Goal: Check status

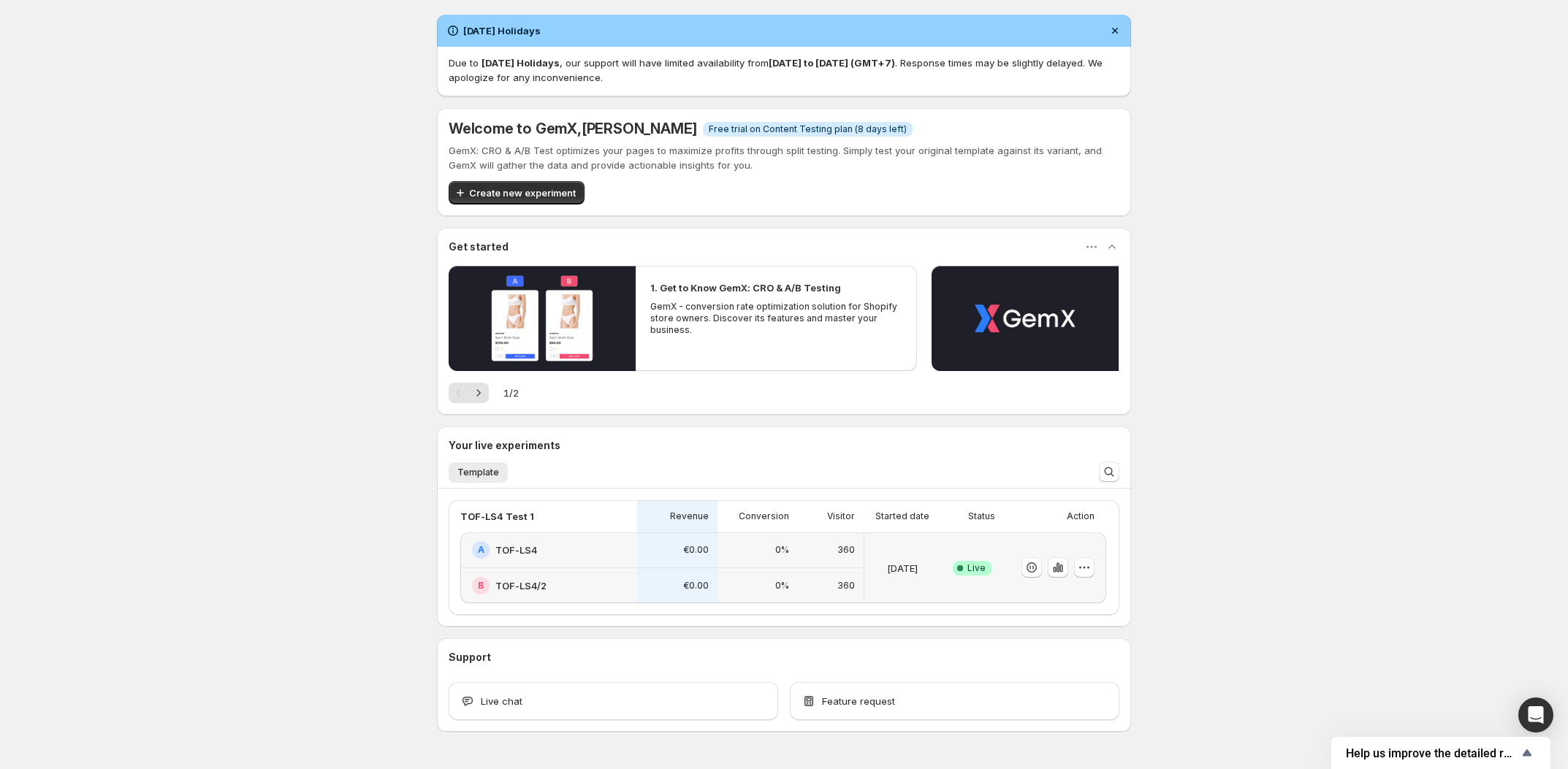
drag, startPoint x: 279, startPoint y: 253, endPoint x: 286, endPoint y: 279, distance: 26.9
click at [279, 253] on div "[DATE] Holidays Due to [DATE] Holidays , our support will have limited availabi…" at bounding box center [784, 405] width 1568 height 811
click at [1475, 472] on div "[DATE] Holidays Due to [DATE] Holidays , our support will have limited availabi…" at bounding box center [784, 405] width 1568 height 811
click at [1063, 567] on icon "button" at bounding box center [1058, 568] width 15 height 15
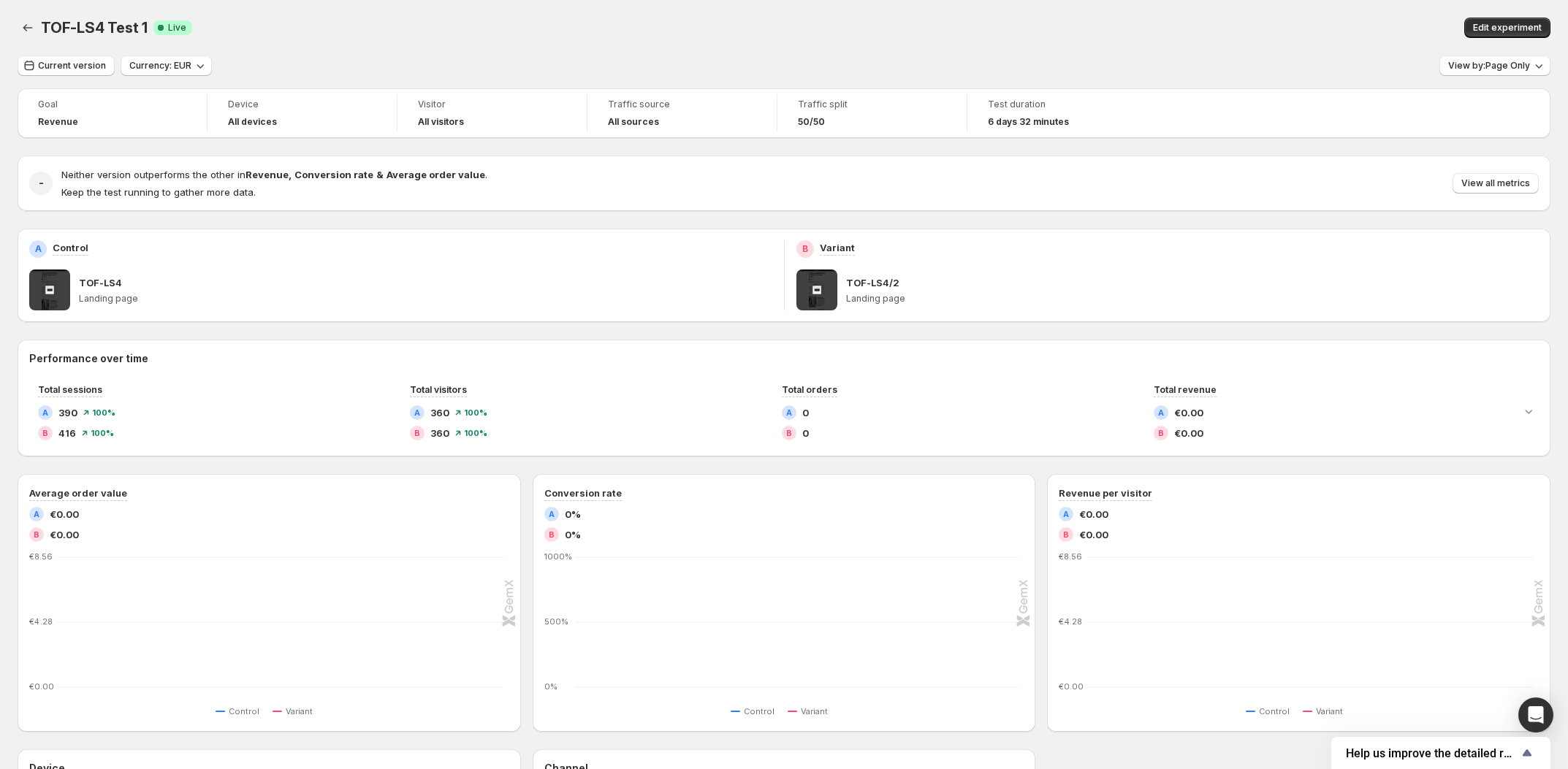
click at [615, 26] on div "TOF-LS4 Test 1 Success Complete Live" at bounding box center [430, 27] width 779 height 20
click at [1509, 177] on button "View all metrics" at bounding box center [1496, 183] width 87 height 20
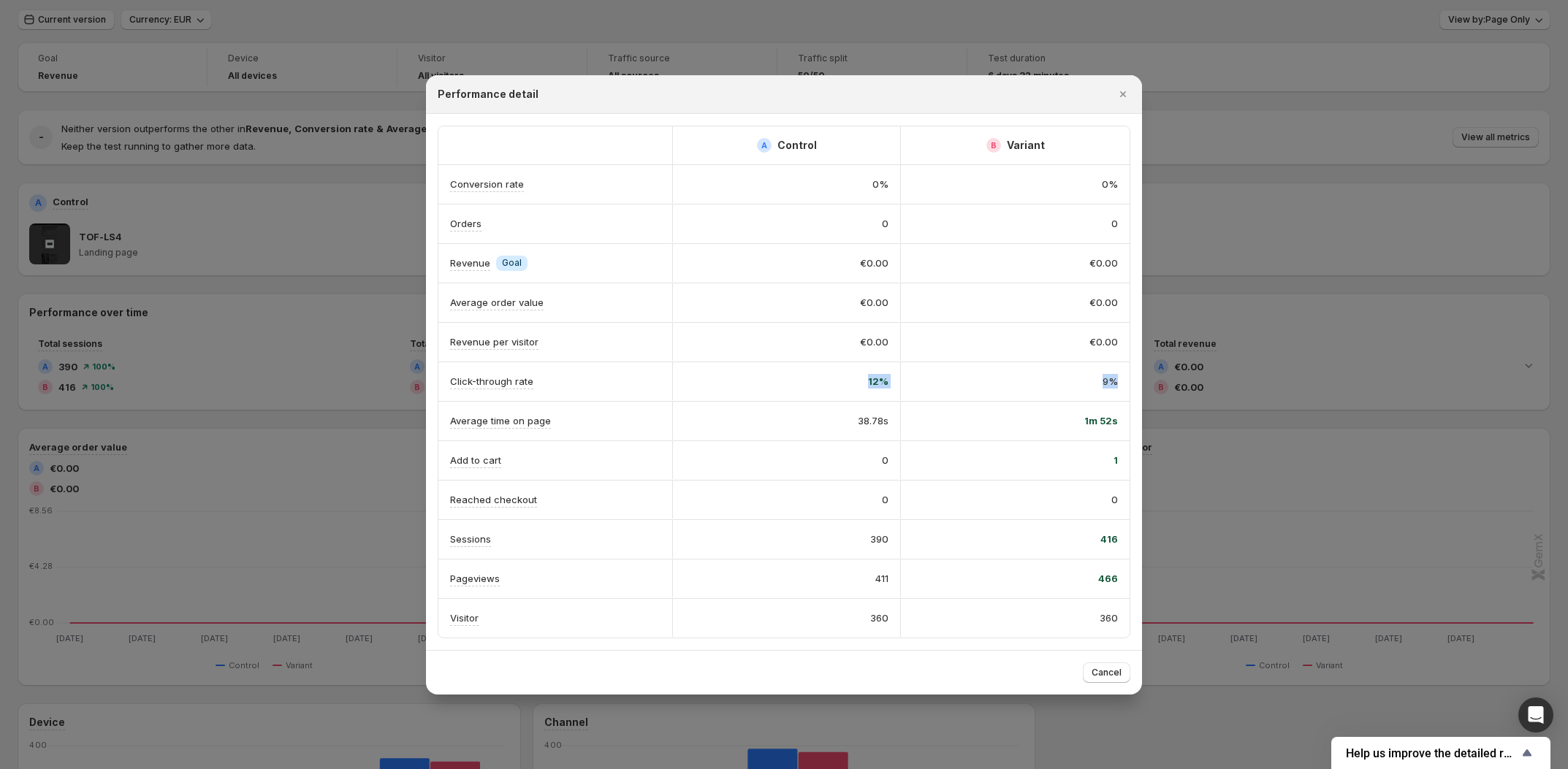
scroll to position [0, 1]
drag, startPoint x: 840, startPoint y: 373, endPoint x: 1117, endPoint y: 375, distance: 277.0
click at [1117, 375] on div "Click-through rate 12% 9%" at bounding box center [784, 382] width 691 height 39
click at [1117, 376] on div "9%" at bounding box center [1015, 381] width 229 height 38
drag, startPoint x: 1084, startPoint y: 411, endPoint x: 1136, endPoint y: 413, distance: 52.0
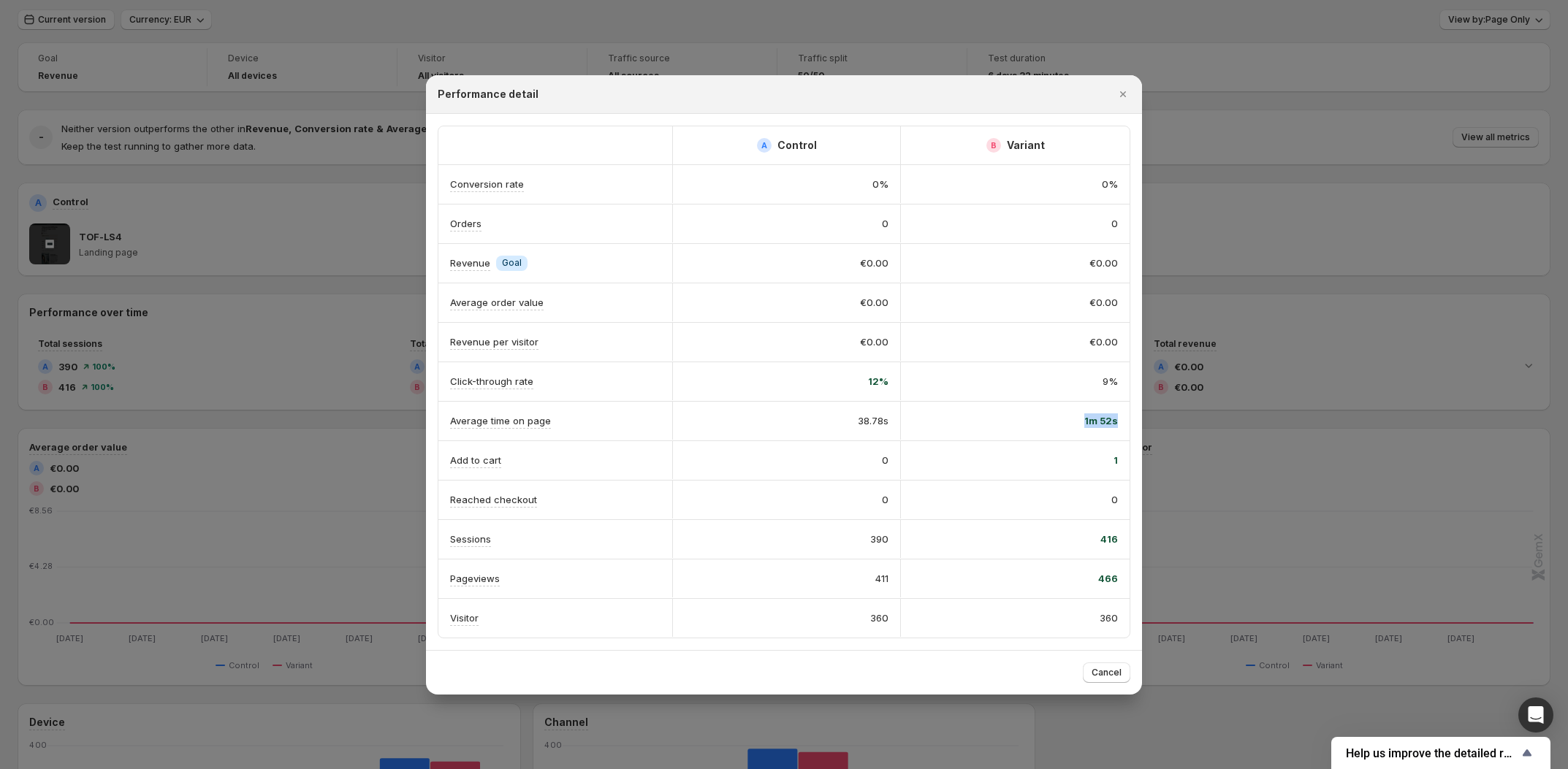
click at [1136, 413] on div "A Control B Variant Conversion rate 0% 0% Orders 0 0 Revenue Info Goal €0.00 €0…" at bounding box center [784, 382] width 716 height 536
click at [1101, 416] on span "1m 52s" at bounding box center [1101, 421] width 34 height 15
drag, startPoint x: 777, startPoint y: 432, endPoint x: 1145, endPoint y: 417, distance: 368.3
click at [1132, 415] on div "A Control B Variant Conversion rate 0% 0% Orders 0 0 Revenue Info Goal €0.00 €0…" at bounding box center [784, 382] width 716 height 536
click at [1145, 417] on div at bounding box center [784, 384] width 1568 height 769
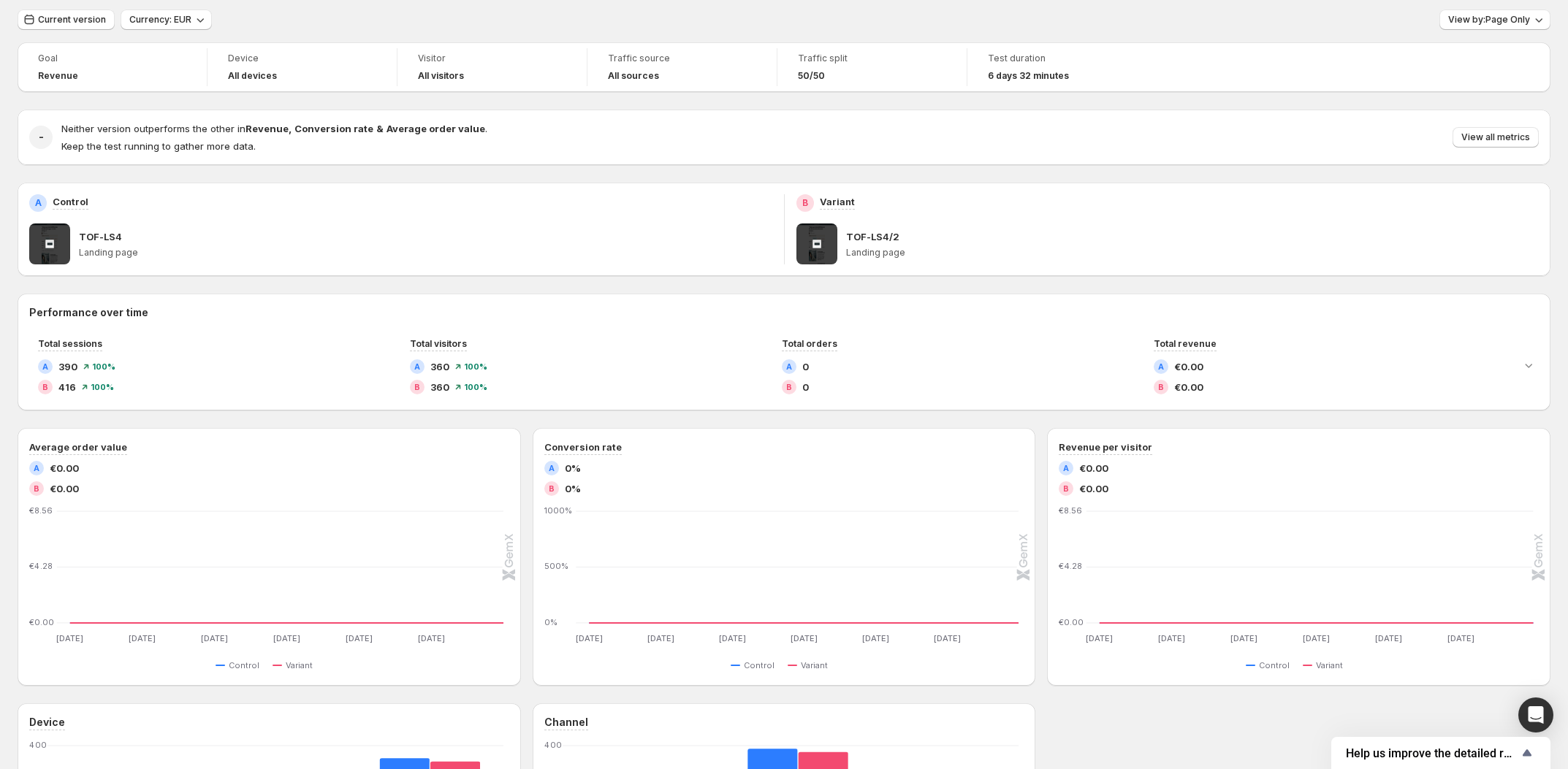
scroll to position [0, 0]
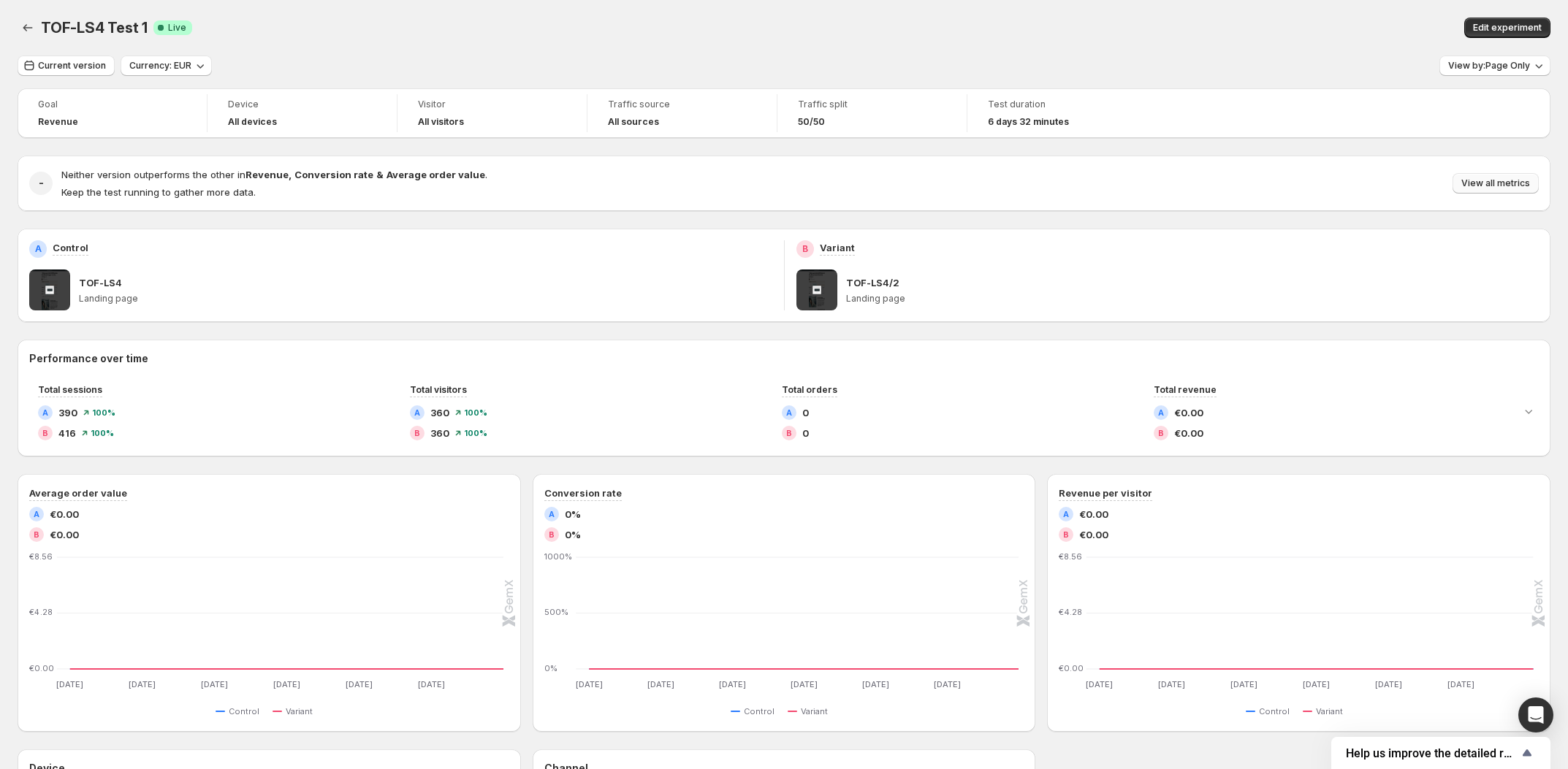
click at [1509, 189] on span "View all metrics" at bounding box center [1496, 183] width 69 height 12
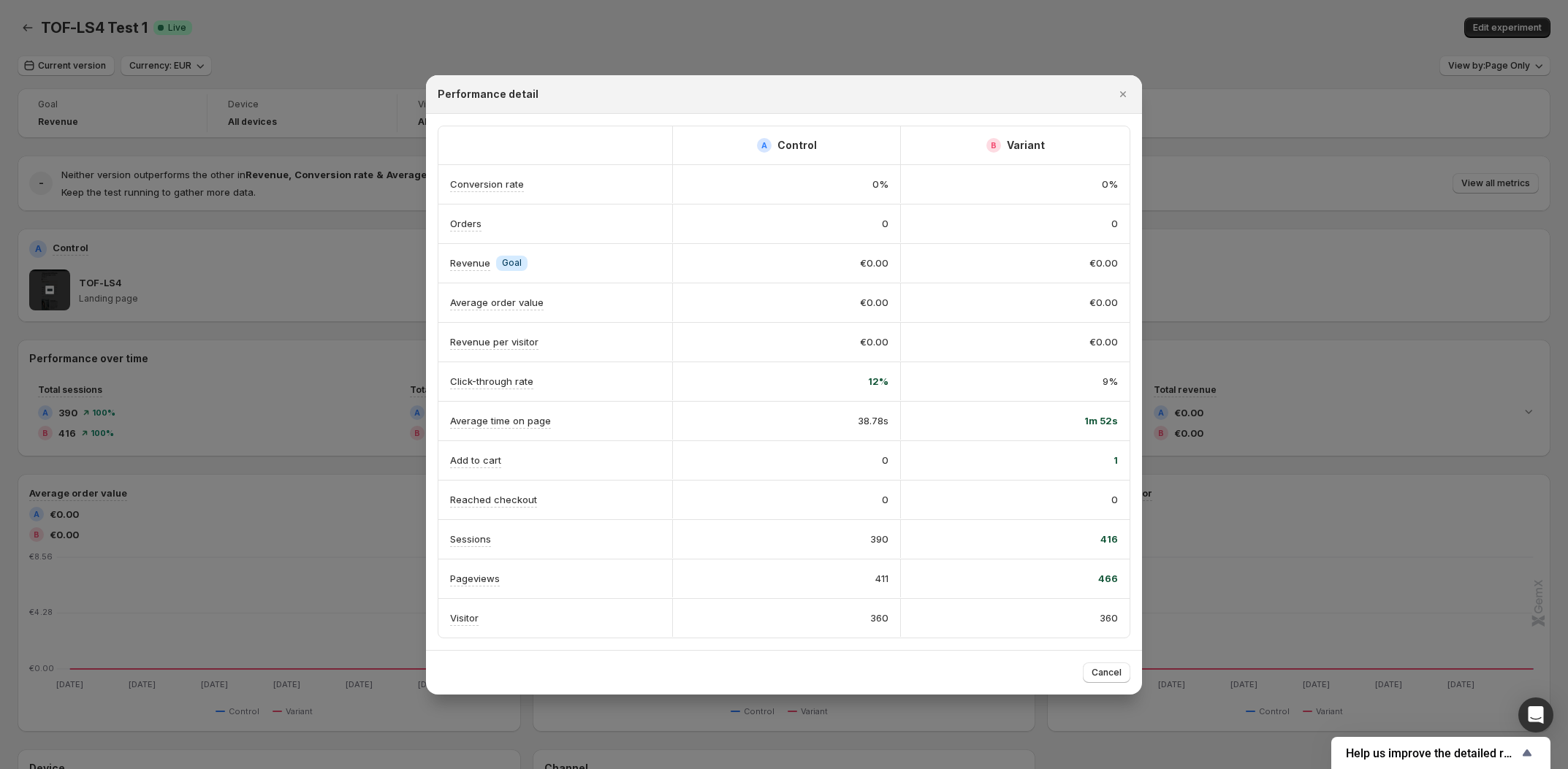
drag, startPoint x: 1115, startPoint y: 455, endPoint x: 1102, endPoint y: 454, distance: 13.0
click at [1102, 454] on div "1" at bounding box center [1015, 459] width 205 height 15
drag, startPoint x: 1108, startPoint y: 453, endPoint x: 1137, endPoint y: 456, distance: 29.2
click at [1137, 456] on div "A Control B Variant Conversion rate 0% 0% Orders 0 0 Revenue Info Goal €0.00 €0…" at bounding box center [784, 382] width 716 height 536
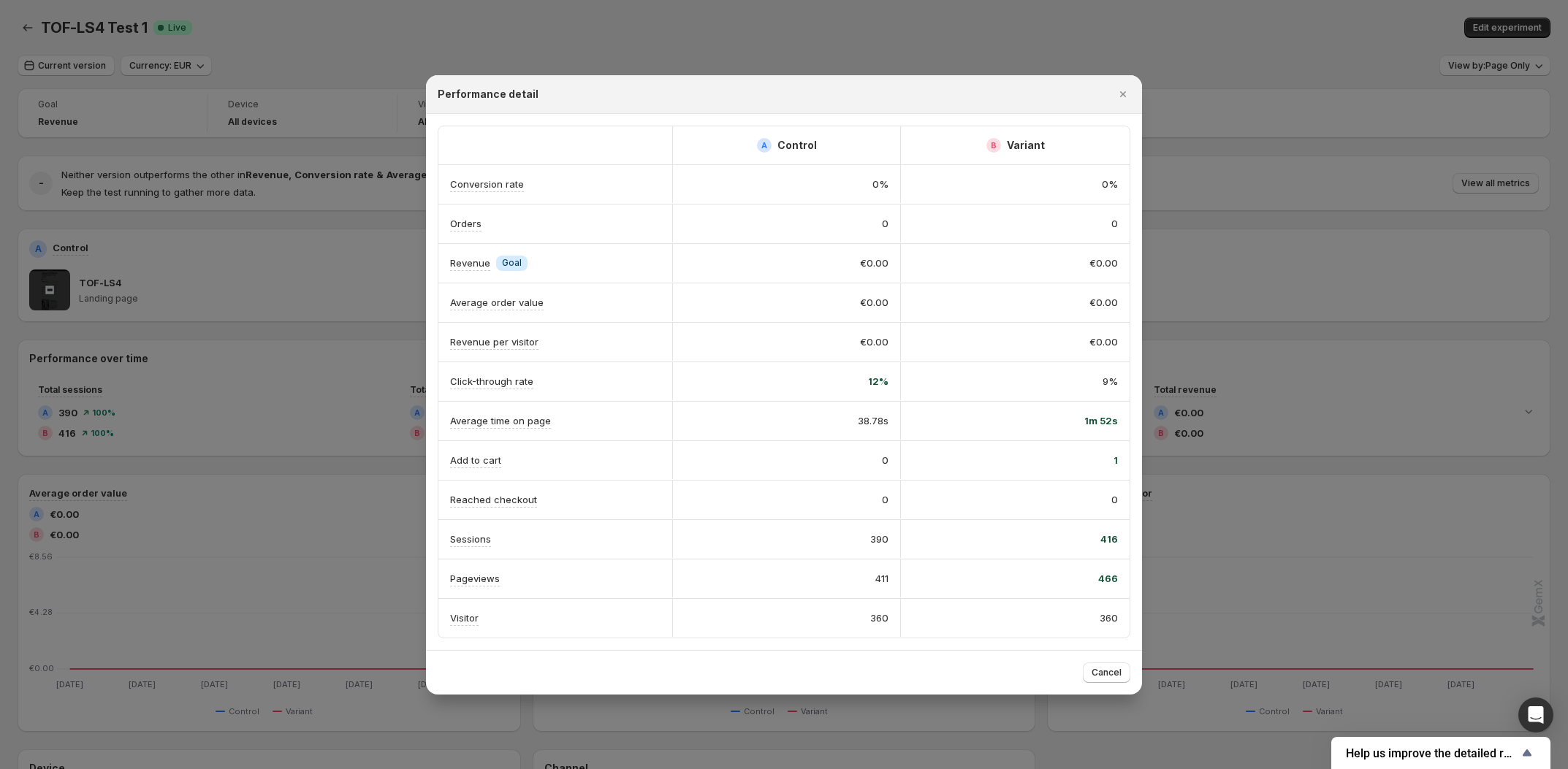
click at [880, 462] on div "0" at bounding box center [786, 459] width 204 height 15
drag, startPoint x: 869, startPoint y: 461, endPoint x: 930, endPoint y: 476, distance: 62.8
click at [918, 473] on div "Add to cart 0 1" at bounding box center [784, 460] width 691 height 39
click at [906, 524] on div "416" at bounding box center [1015, 538] width 229 height 38
click at [256, 40] on div at bounding box center [784, 384] width 1568 height 769
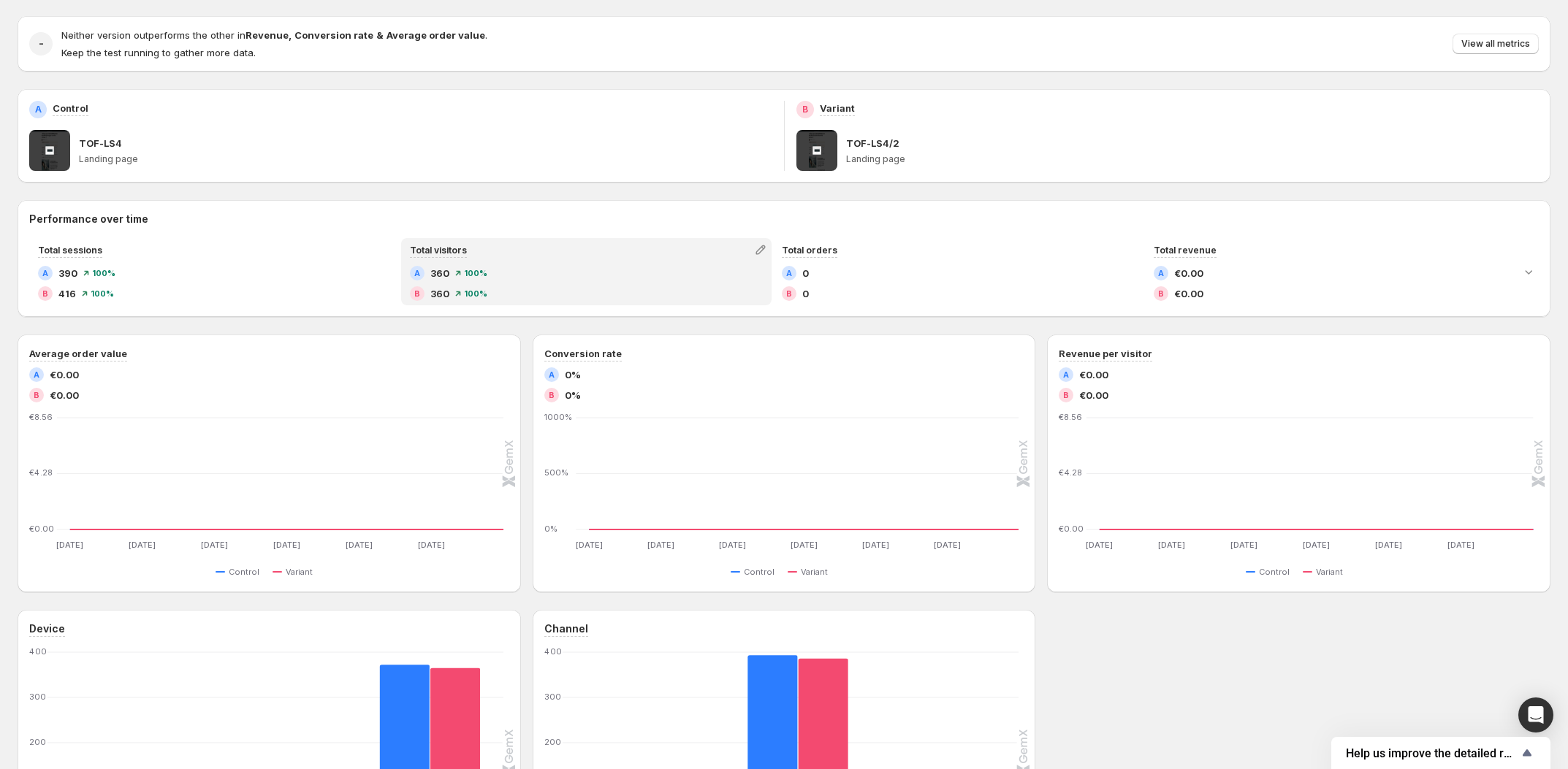
scroll to position [41, 0]
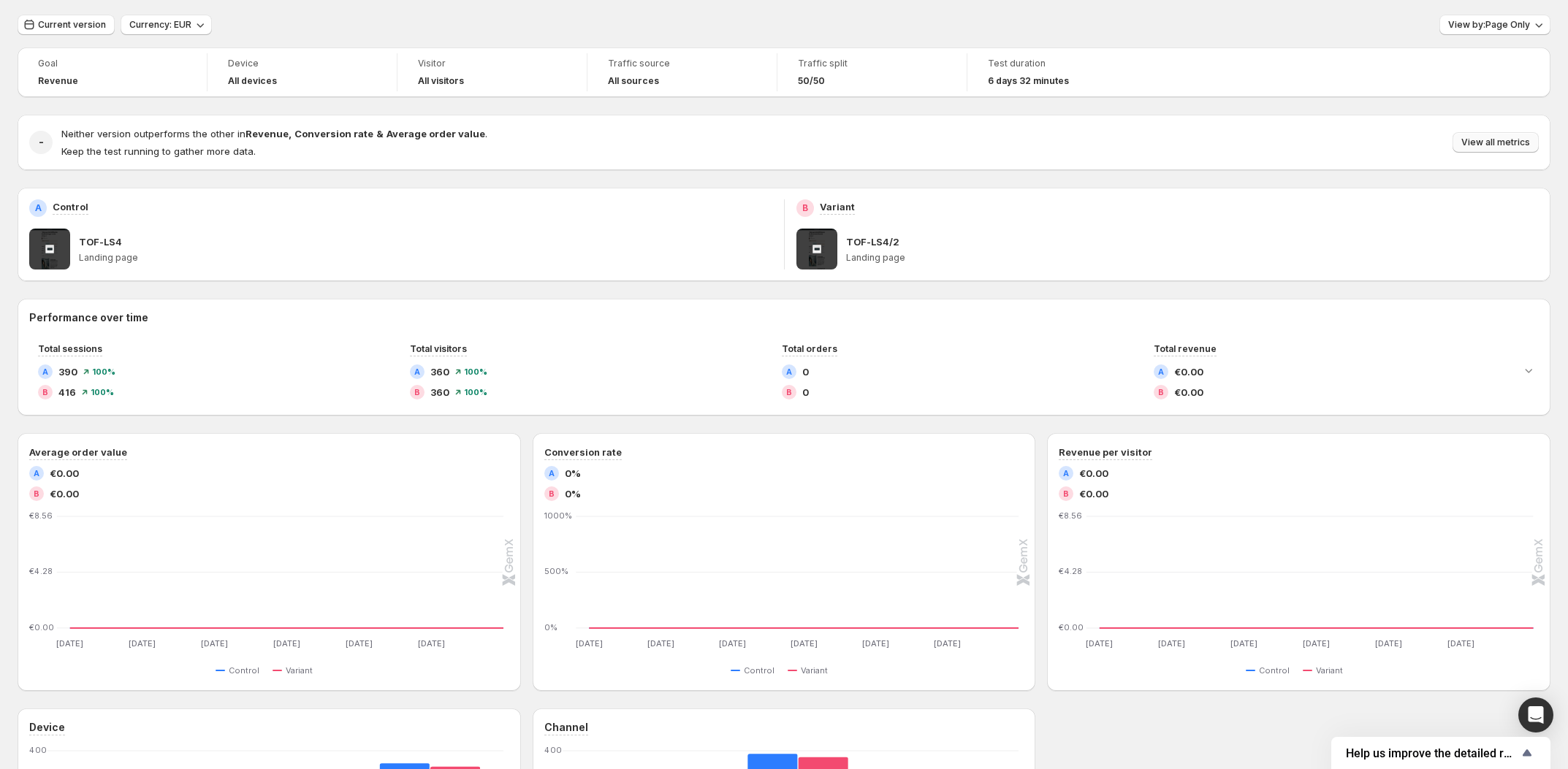
click at [1468, 145] on button "View all metrics" at bounding box center [1496, 142] width 87 height 20
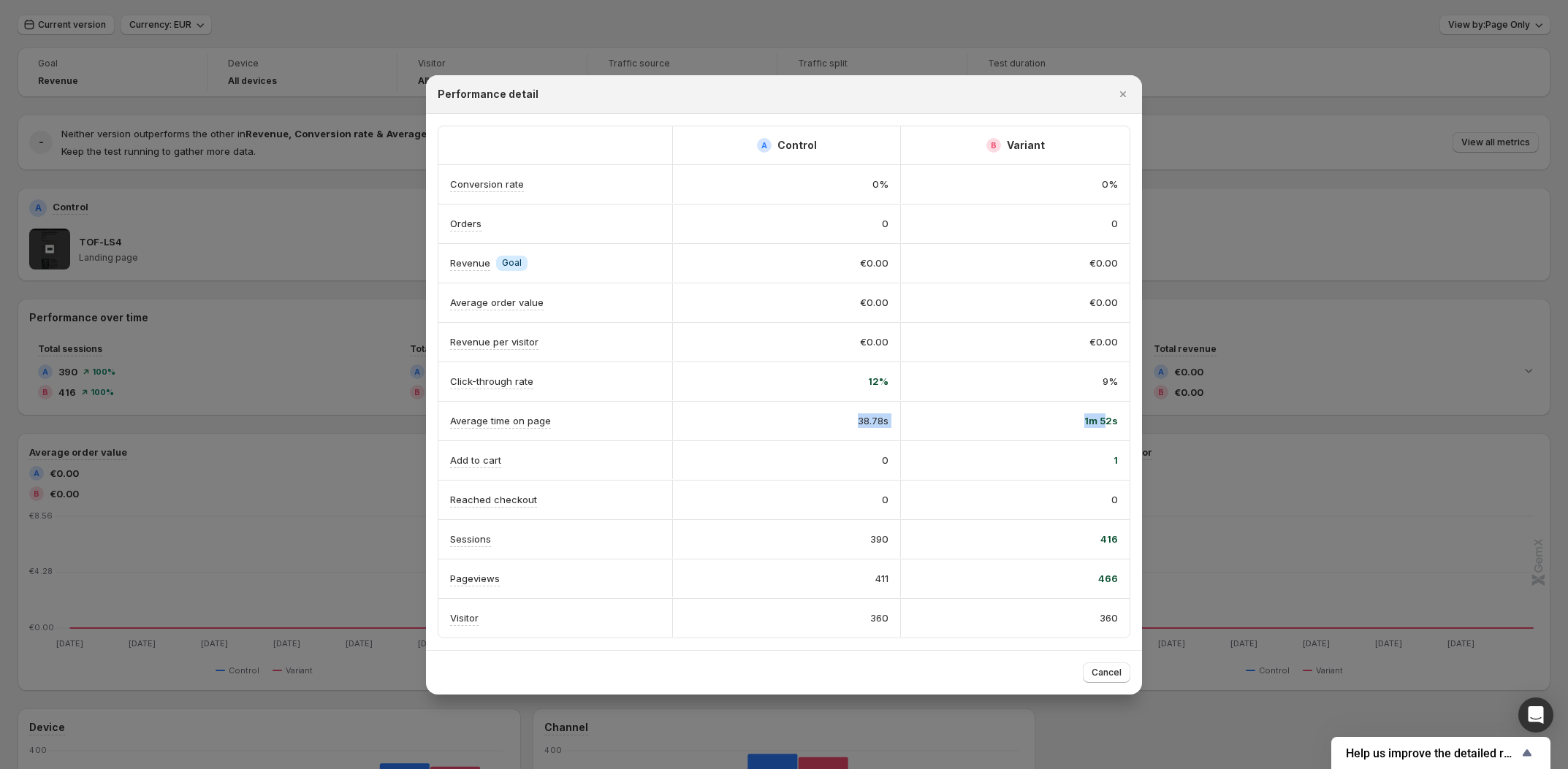
drag, startPoint x: 845, startPoint y: 410, endPoint x: 1105, endPoint y: 418, distance: 260.1
click at [1105, 418] on div "Average time on page 38.78s 1m 52s" at bounding box center [784, 421] width 691 height 39
click at [1105, 418] on span "1m 52s" at bounding box center [1101, 421] width 34 height 15
drag, startPoint x: 1064, startPoint y: 418, endPoint x: 1110, endPoint y: 418, distance: 46.0
click at [1110, 418] on div "1m 52s" at bounding box center [1015, 421] width 205 height 15
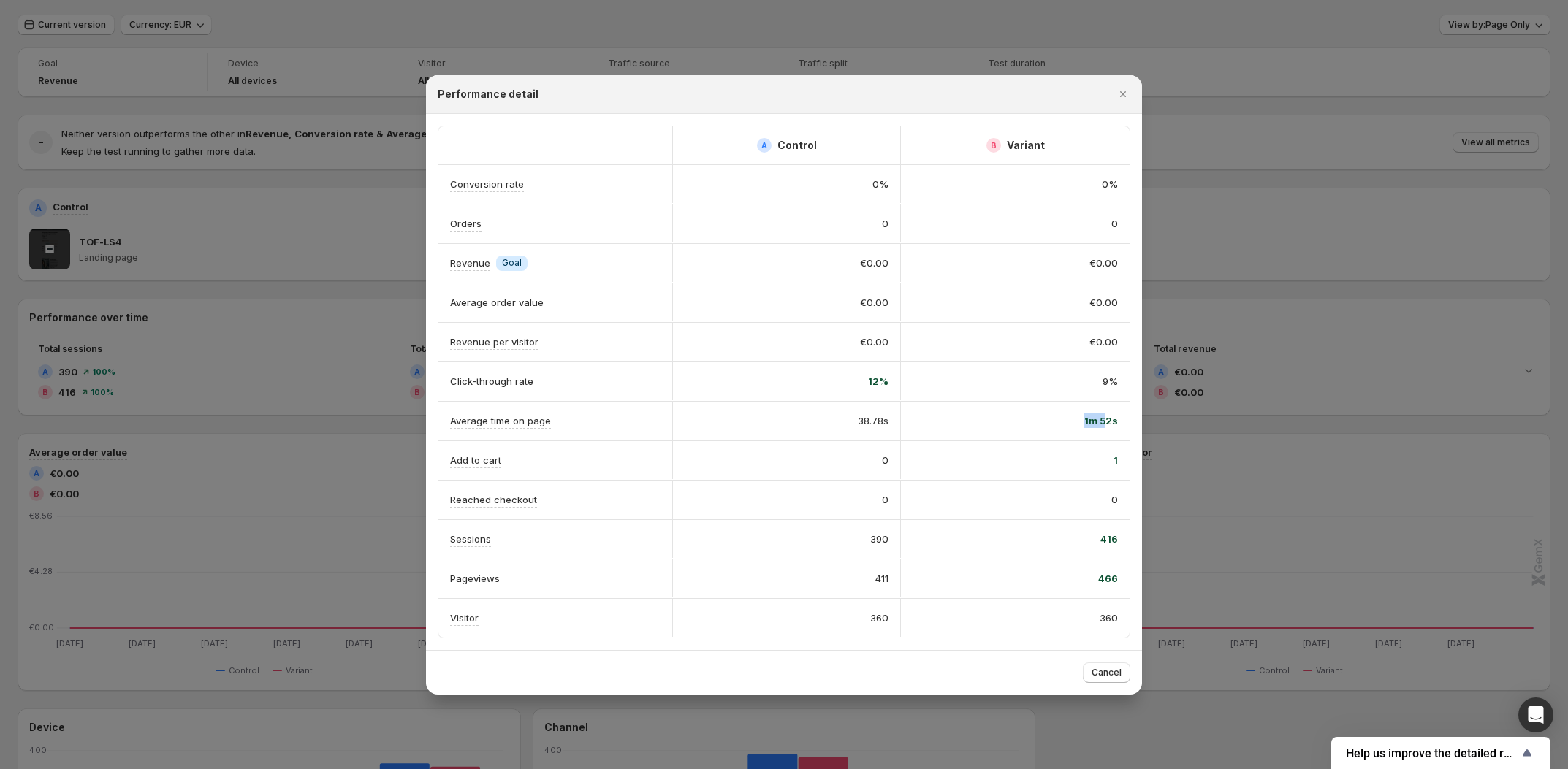
click at [1110, 418] on span "1m 52s" at bounding box center [1101, 421] width 34 height 15
drag, startPoint x: 839, startPoint y: 408, endPoint x: 886, endPoint y: 407, distance: 47.0
click at [883, 407] on div "38.78s" at bounding box center [786, 421] width 229 height 38
click at [886, 407] on div "38.78s" at bounding box center [786, 421] width 229 height 38
drag, startPoint x: 845, startPoint y: 418, endPoint x: 917, endPoint y: 418, distance: 72.0
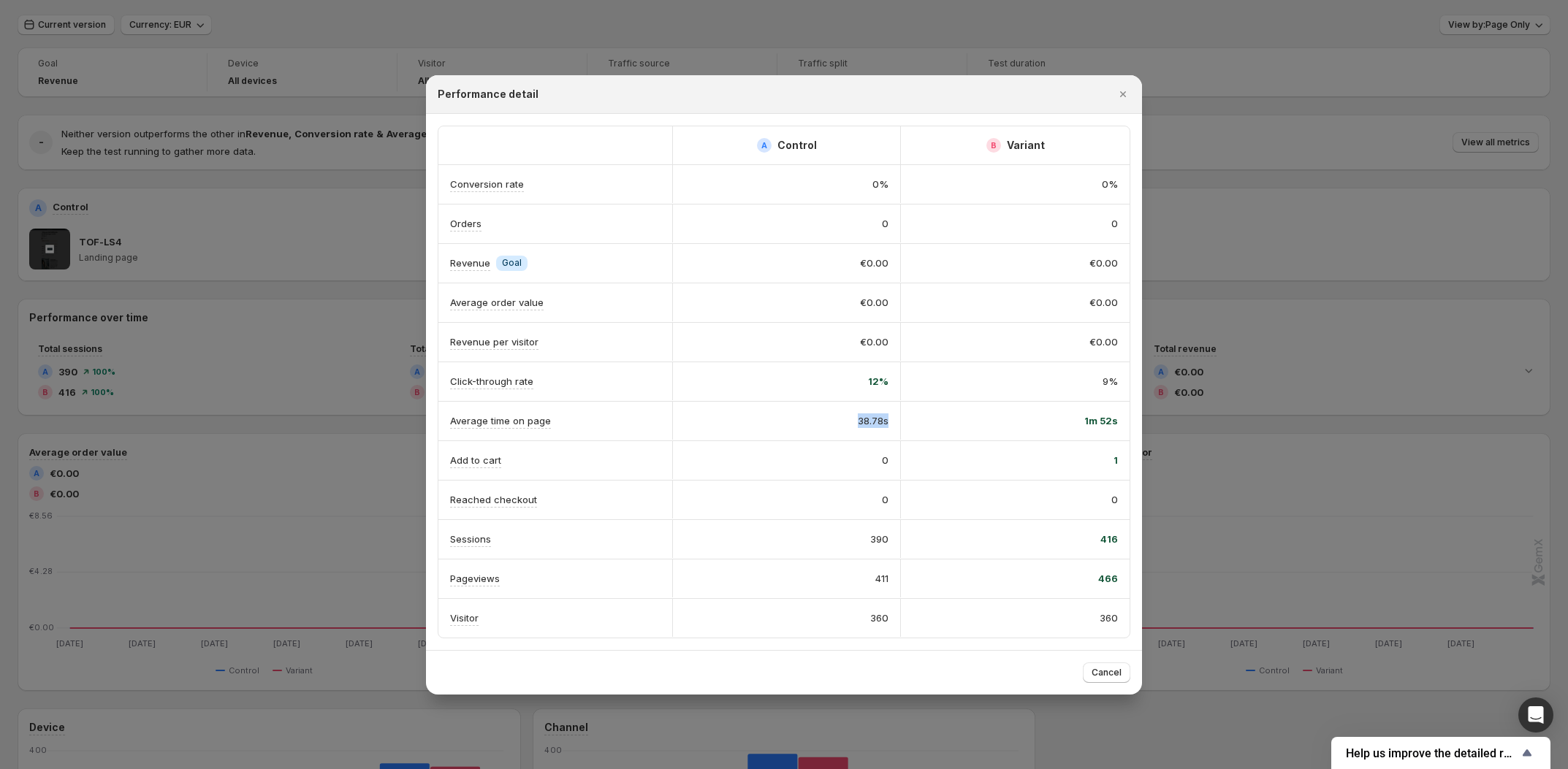
click at [917, 418] on div "Average time on page 38.78s 1m 52s" at bounding box center [784, 421] width 691 height 39
click at [917, 418] on div "1m 52s" at bounding box center [1015, 421] width 205 height 15
drag, startPoint x: 1088, startPoint y: 418, endPoint x: 1143, endPoint y: 422, distance: 55.1
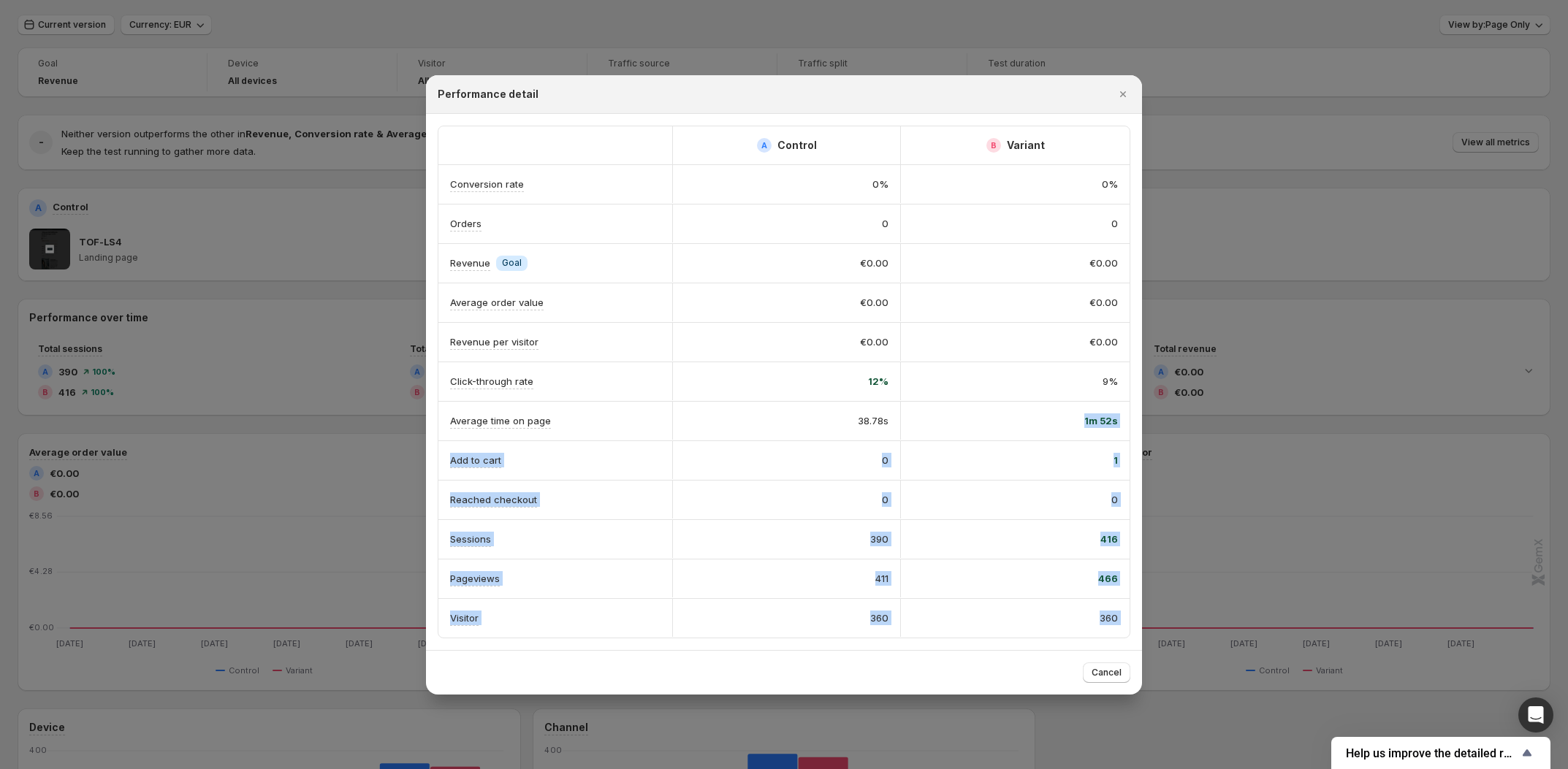
click at [1116, 414] on span "1m 52s" at bounding box center [1101, 421] width 34 height 15
drag, startPoint x: 849, startPoint y: 373, endPoint x: 912, endPoint y: 383, distance: 63.8
click at [910, 382] on div "Click-through rate 12% 9%" at bounding box center [784, 382] width 691 height 39
click at [913, 383] on div "9%" at bounding box center [1015, 381] width 205 height 15
click at [459, 5] on div at bounding box center [784, 384] width 1568 height 769
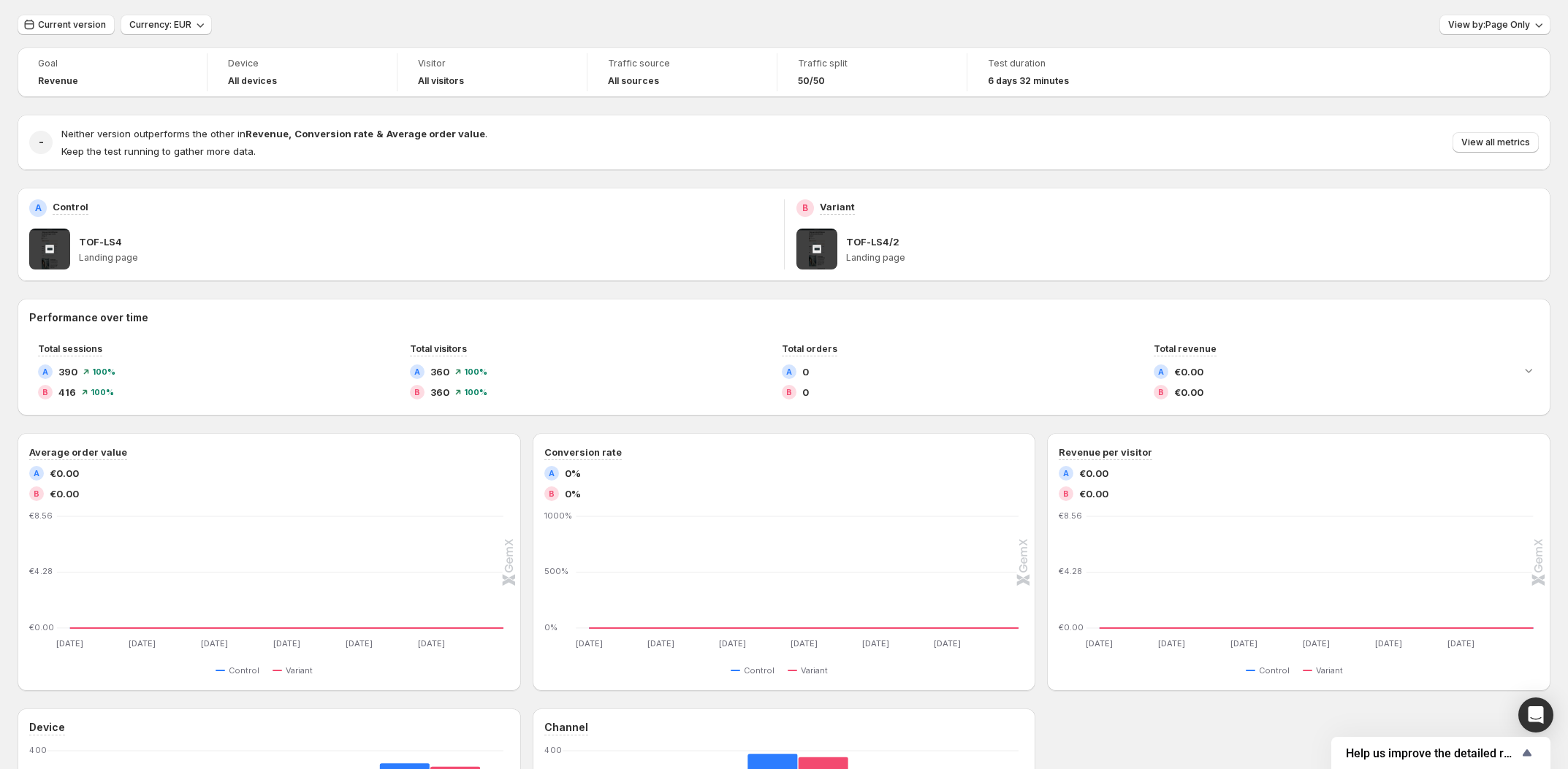
scroll to position [0, 0]
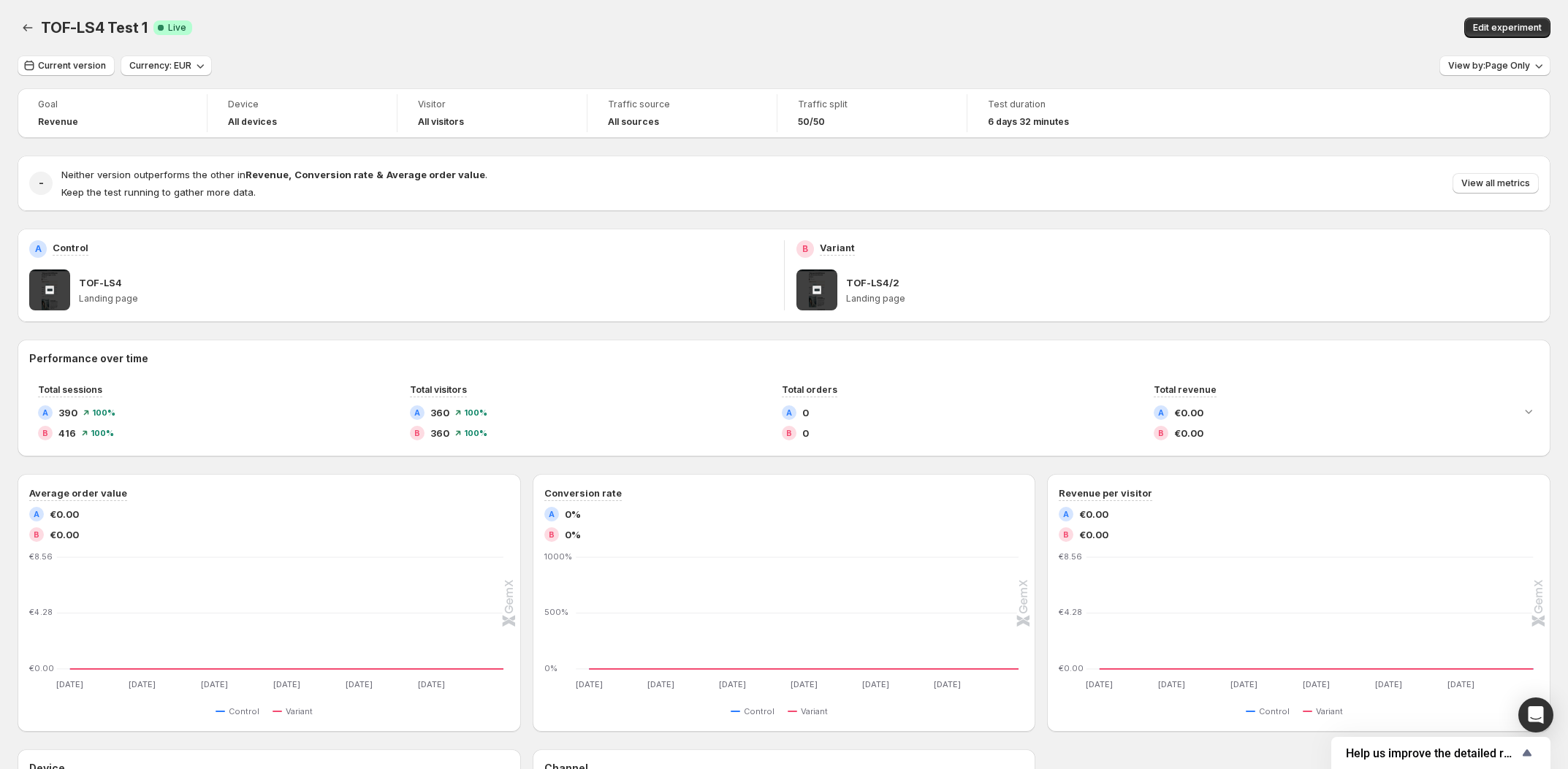
click at [441, 52] on div "TOF-LS4 Test 1. This page is ready TOF-LS4 Test 1 Success Complete Live Edit ex…" at bounding box center [784, 27] width 1533 height 55
